Goal: Navigation & Orientation: Find specific page/section

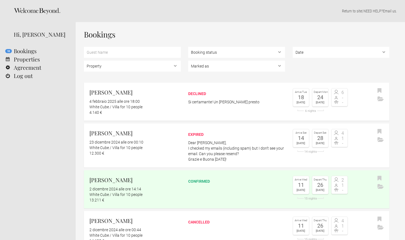
select select "EUR"
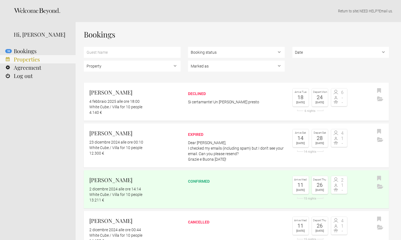
click at [29, 60] on link "Properties" at bounding box center [38, 59] width 76 height 8
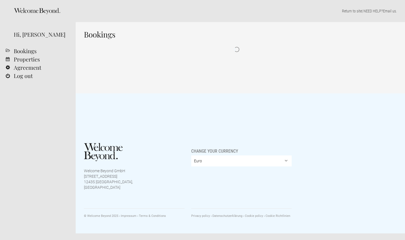
select select "EUR"
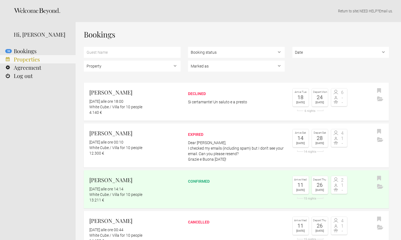
click at [32, 60] on link "Properties" at bounding box center [38, 59] width 76 height 8
